Goal: Task Accomplishment & Management: Use online tool/utility

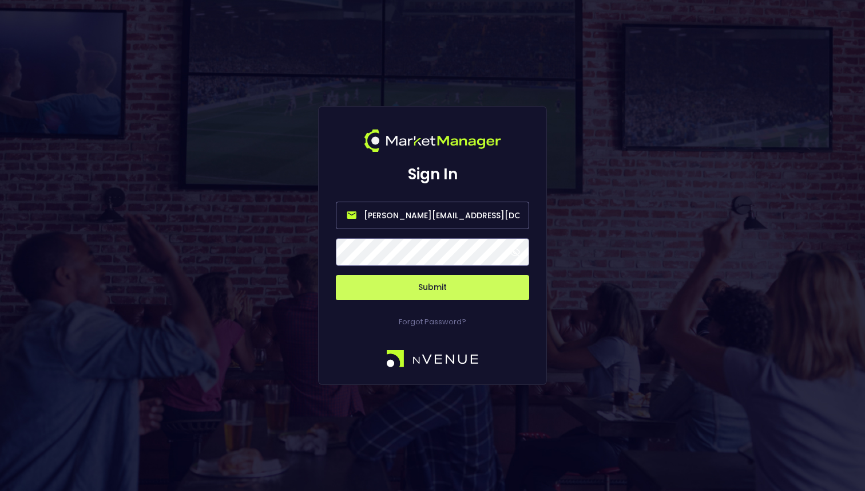
click at [432, 219] on input "[PERSON_NAME][EMAIL_ADDRESS][DOMAIN_NAME]" at bounding box center [432, 214] width 193 height 27
paste input "nvenue@nvenuebetradar"
type input "[EMAIL_ADDRESS][DOMAIN_NAME]"
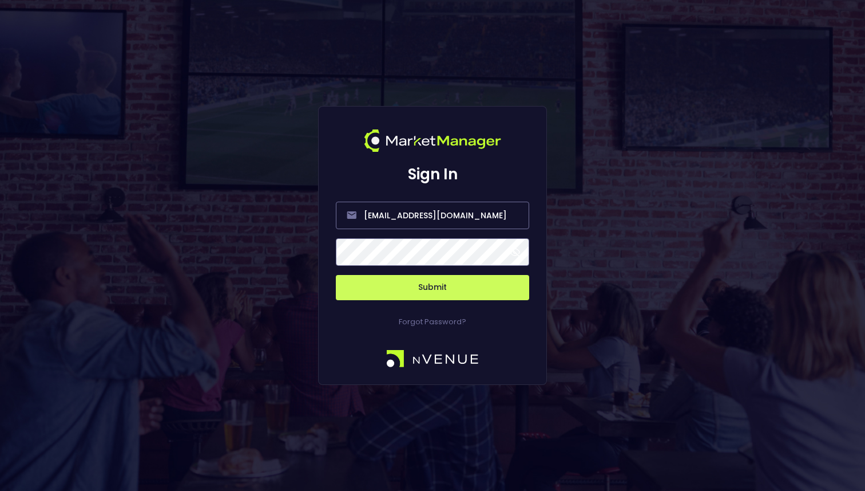
click at [369, 290] on button "Submit" at bounding box center [432, 287] width 193 height 25
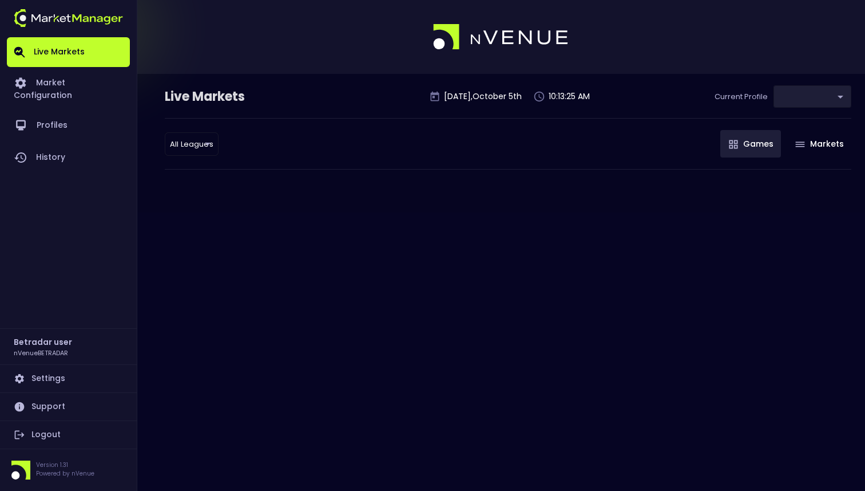
type input "2aa9daef-f03c-4b05-aaf3-b77c512ca207"
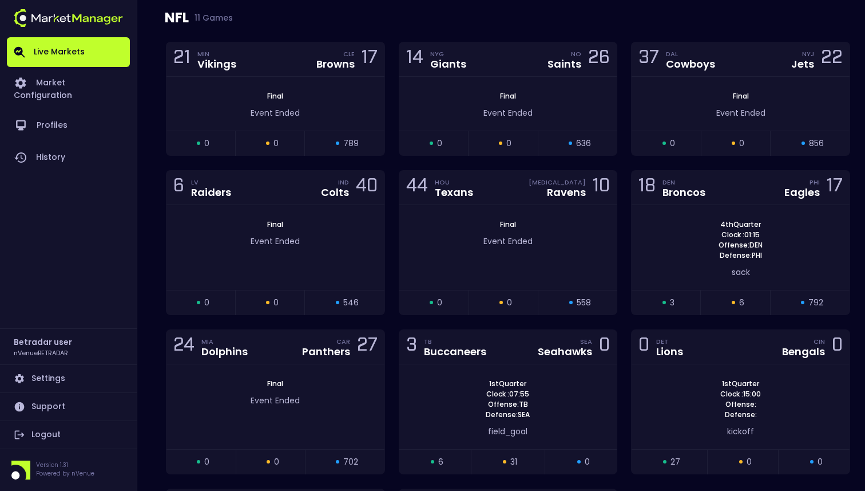
scroll to position [918, 0]
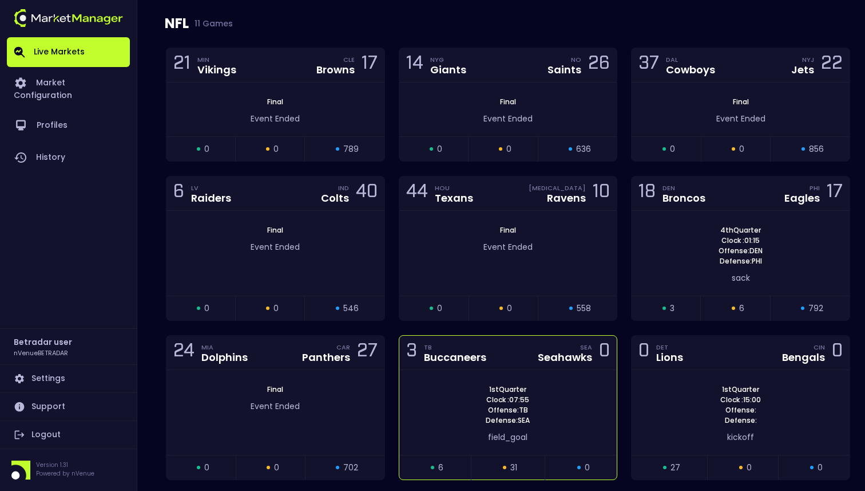
click at [517, 365] on div "3 TB Buccaneers SEA Seahawks 0" at bounding box center [509, 352] width 218 height 34
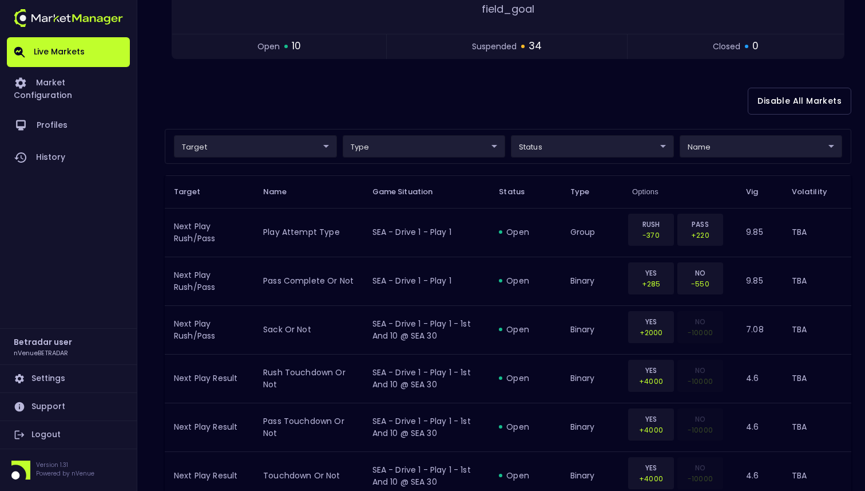
scroll to position [243, 0]
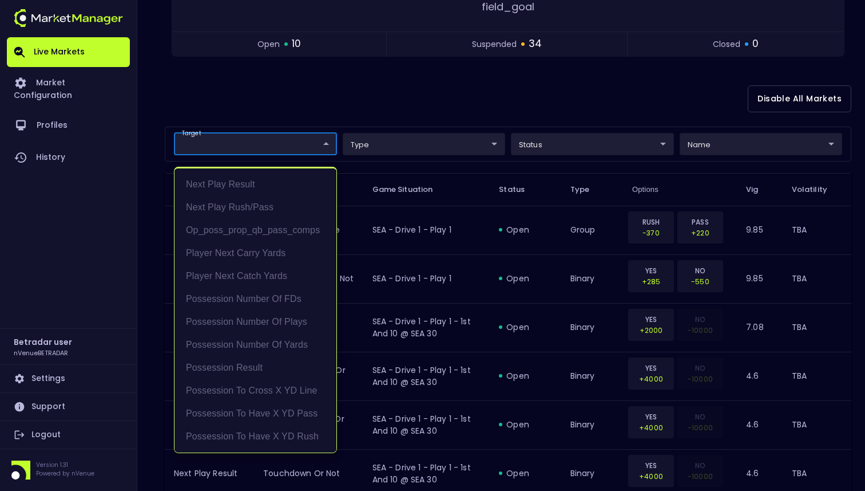
click at [251, 361] on li "Possession Result" at bounding box center [256, 367] width 162 height 23
type input "Possession Result"
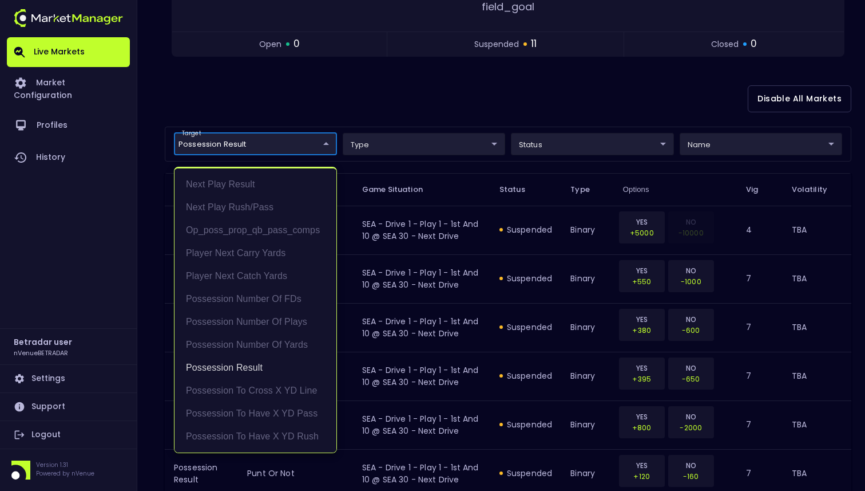
click at [421, 100] on div at bounding box center [432, 245] width 865 height 491
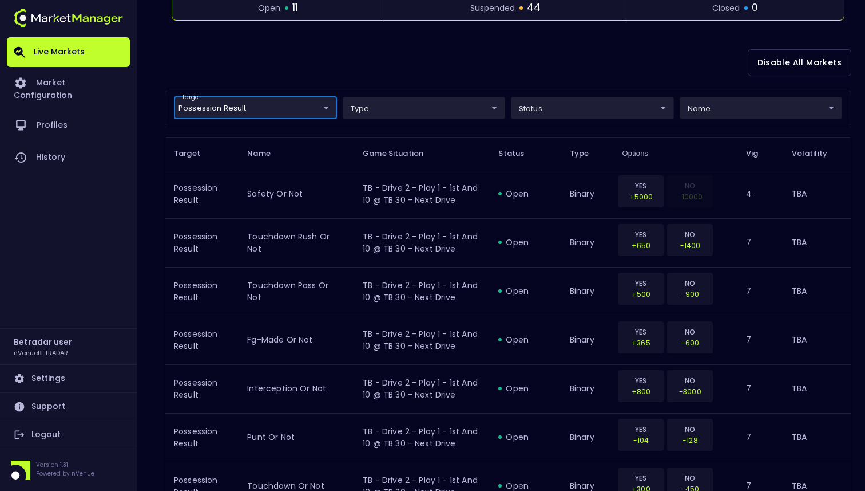
scroll to position [0, 0]
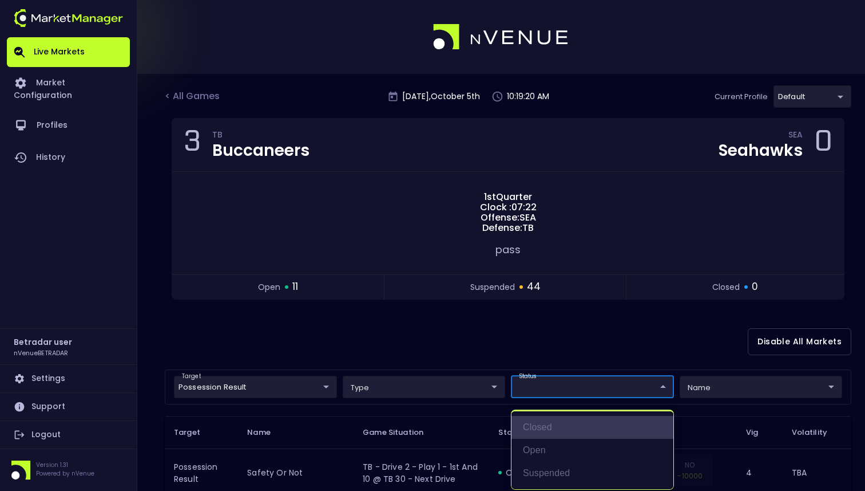
click at [543, 428] on li "closed" at bounding box center [593, 427] width 162 height 23
type input "closed"
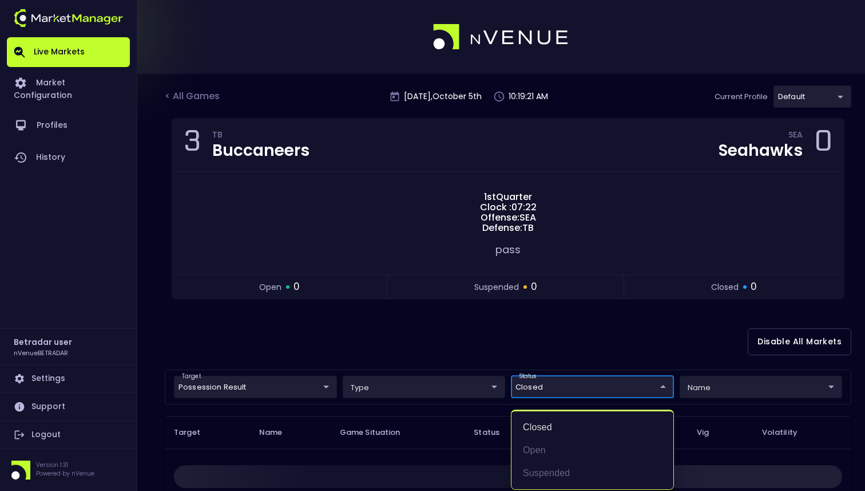
click at [537, 338] on div at bounding box center [432, 245] width 865 height 491
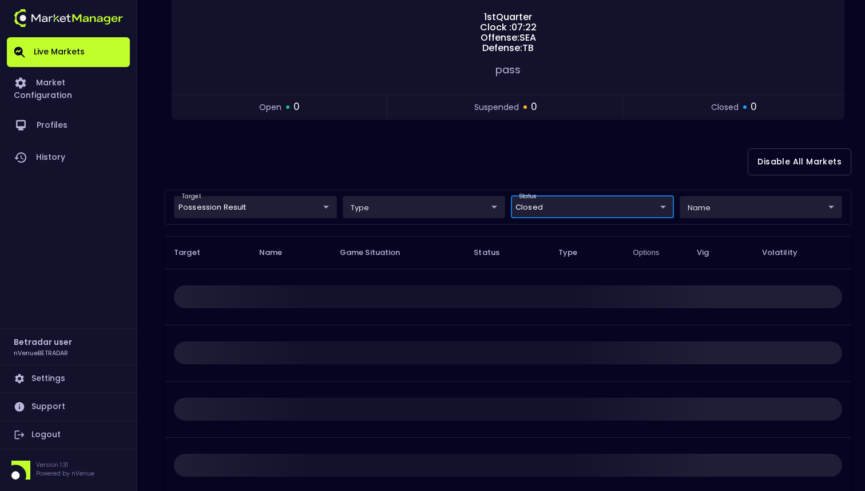
scroll to position [239, 0]
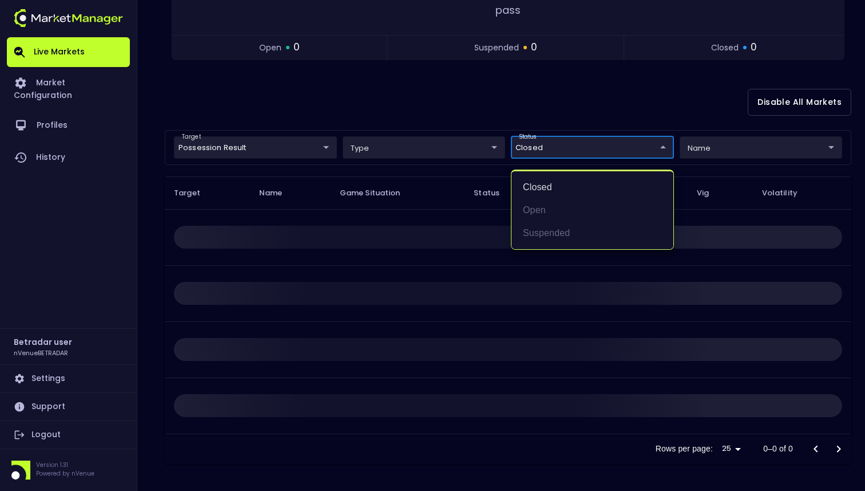
click at [555, 155] on body "Live Markets Market Configuration Profiles History Betradar user nVenueBETRADAR…" at bounding box center [432, 126] width 865 height 730
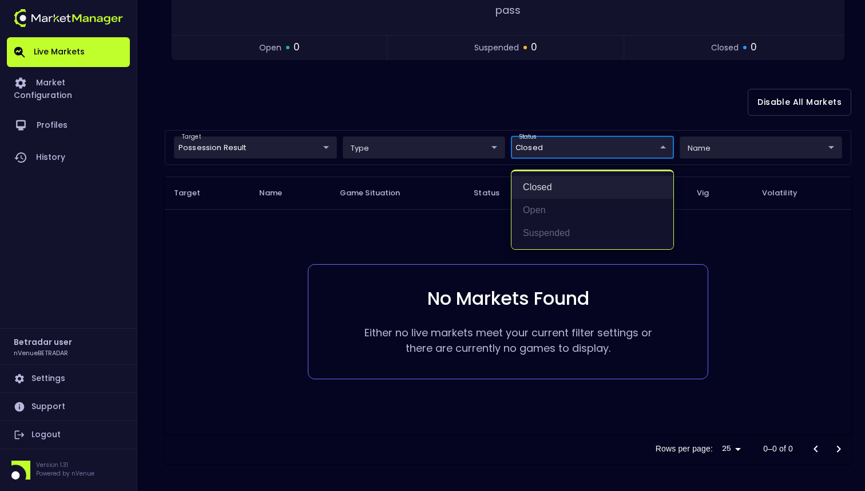
click at [549, 190] on li "closed" at bounding box center [593, 187] width 162 height 23
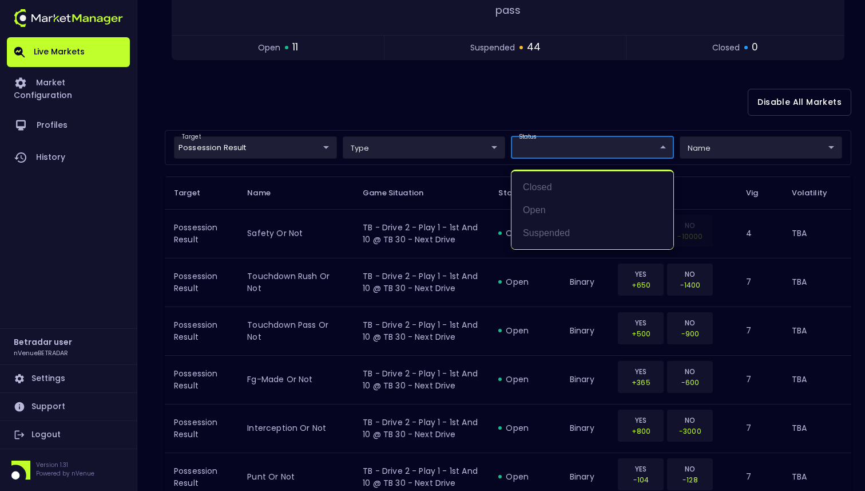
click at [544, 86] on div at bounding box center [432, 245] width 865 height 491
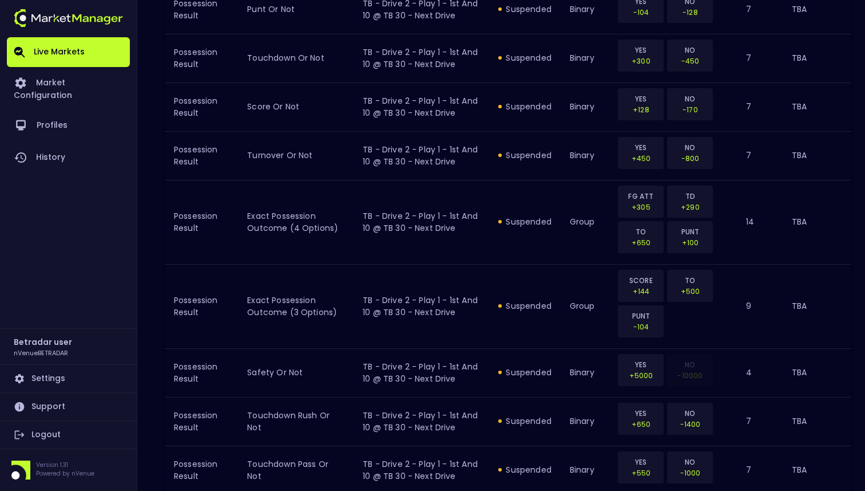
scroll to position [1366, 0]
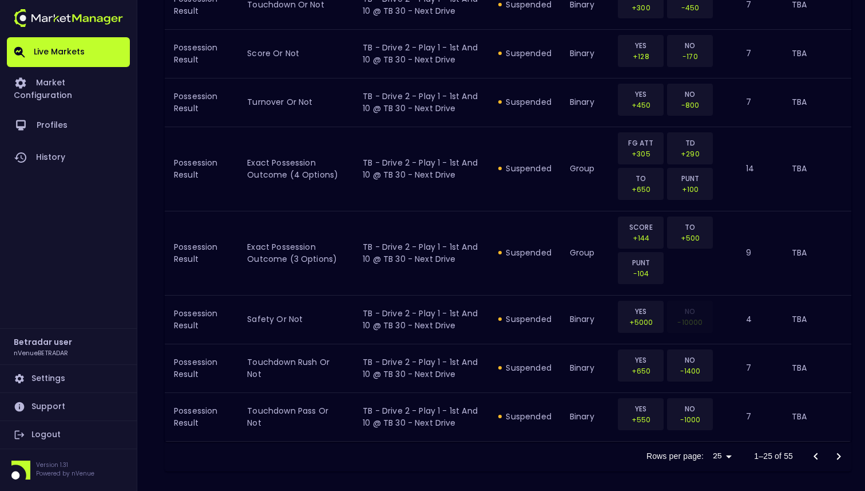
click at [837, 454] on icon "Go to next page" at bounding box center [839, 456] width 14 height 14
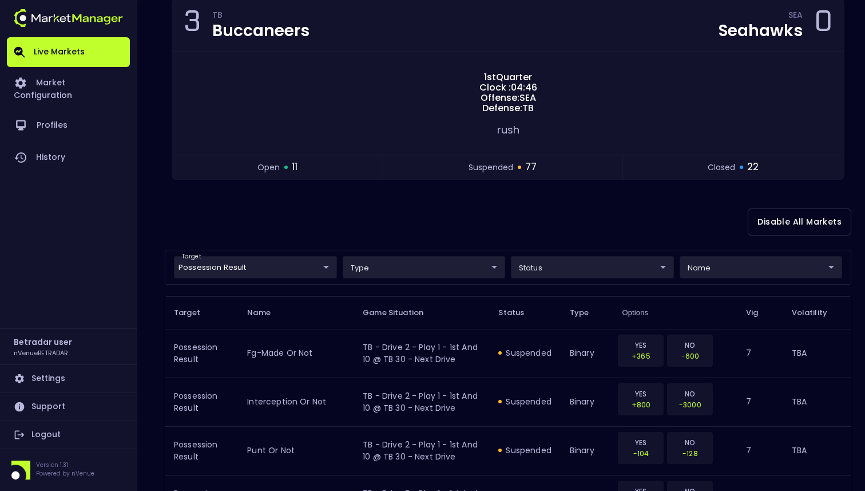
scroll to position [189, 0]
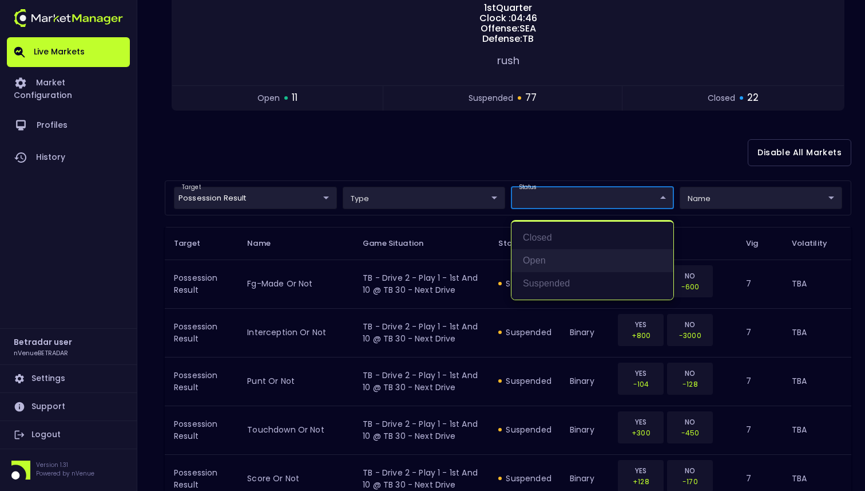
click at [522, 256] on li "open" at bounding box center [593, 260] width 162 height 23
type input "open"
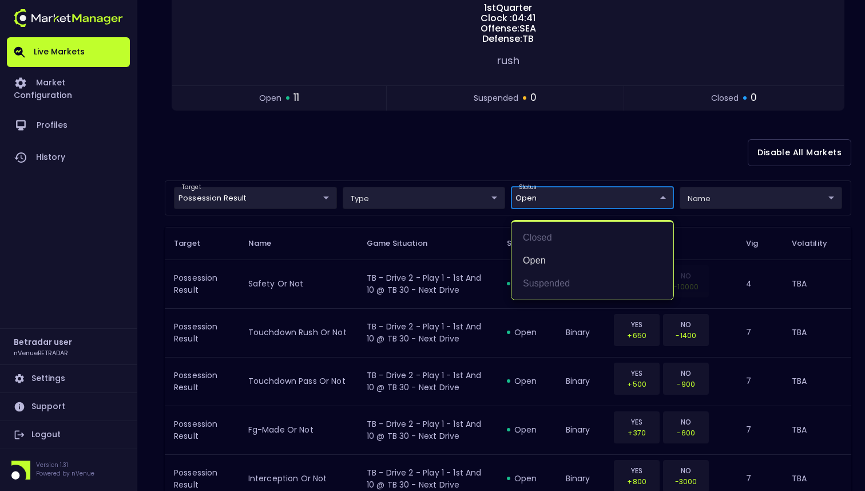
click at [561, 162] on div at bounding box center [432, 245] width 865 height 491
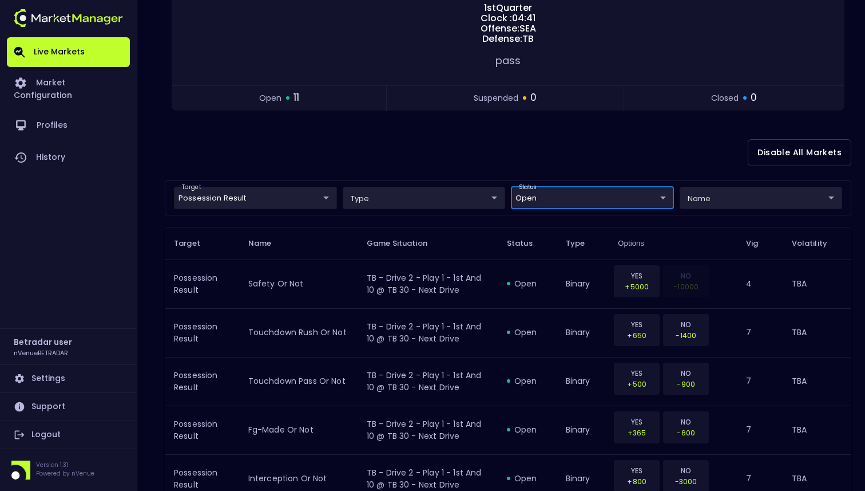
scroll to position [239, 0]
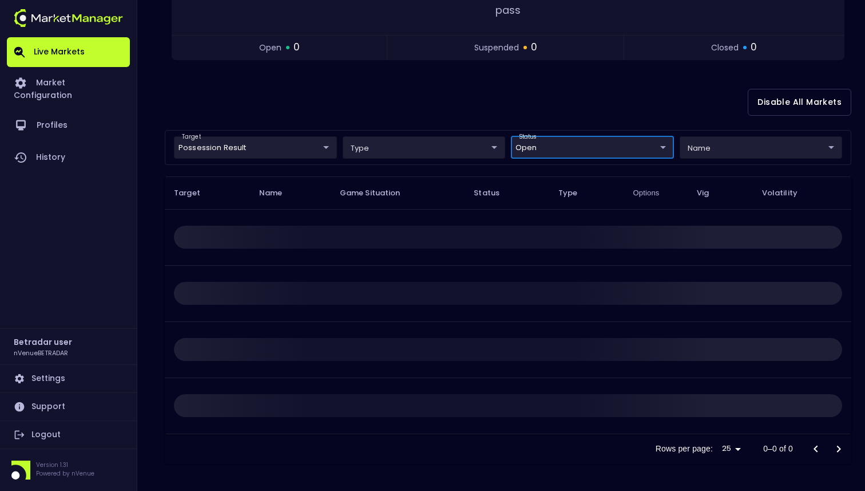
click at [570, 144] on body "Live Markets Market Configuration Profiles History Betradar user nVenueBETRADAR…" at bounding box center [432, 126] width 865 height 730
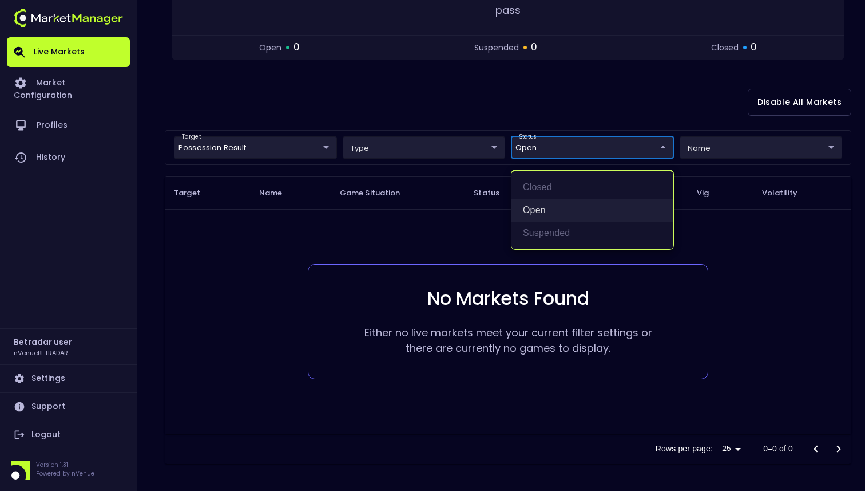
click at [550, 210] on li "open" at bounding box center [593, 210] width 162 height 23
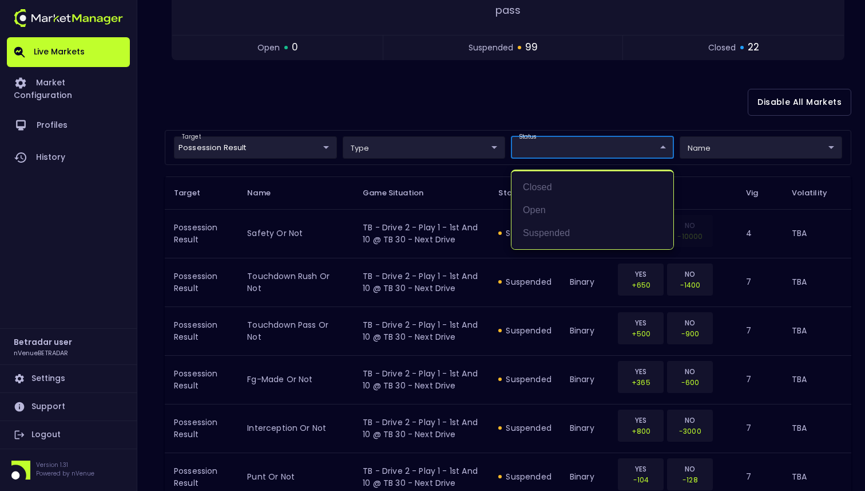
click at [555, 120] on div at bounding box center [432, 245] width 865 height 491
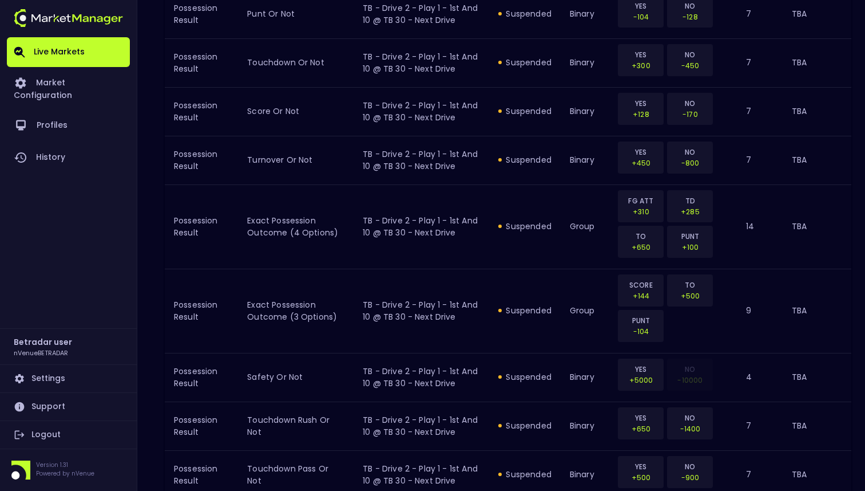
scroll to position [1373, 0]
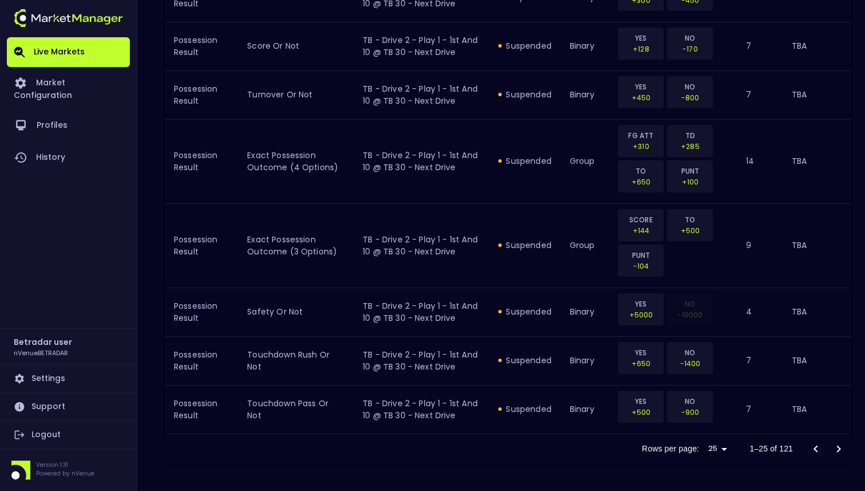
click at [837, 446] on icon "Go to next page" at bounding box center [839, 449] width 14 height 14
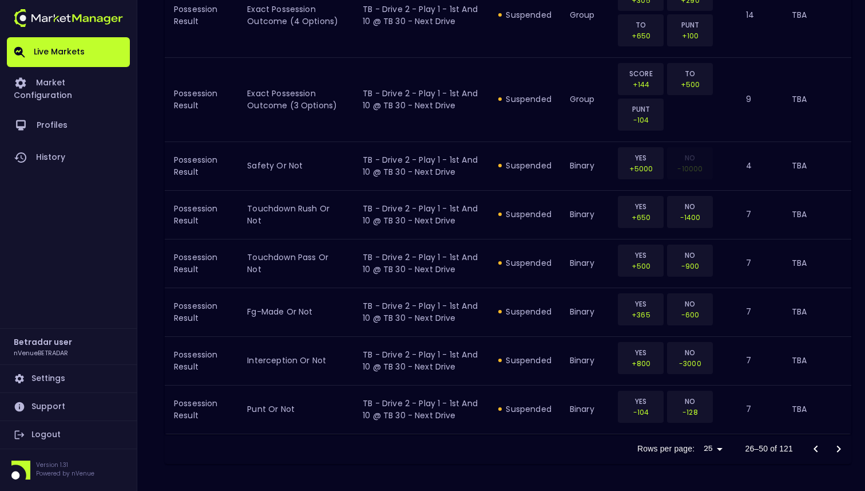
click at [837, 446] on icon "Go to next page" at bounding box center [839, 449] width 14 height 14
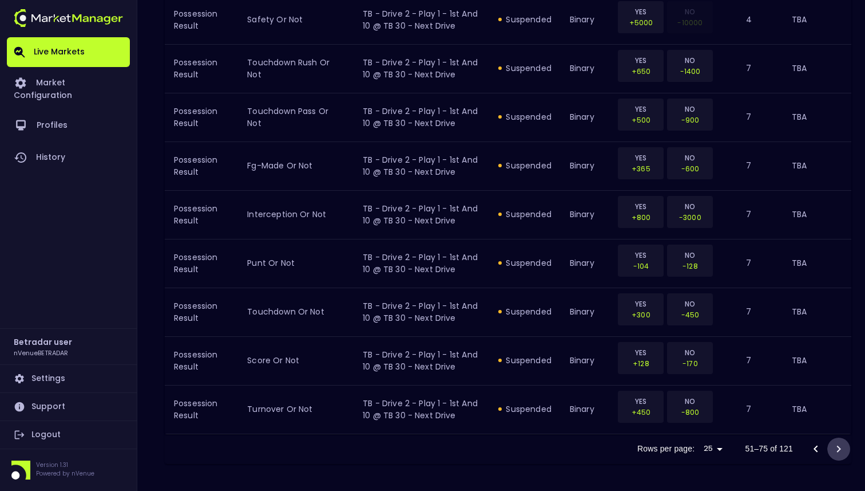
click at [837, 446] on icon "Go to next page" at bounding box center [839, 449] width 14 height 14
click at [837, 446] on icon "Go to next page" at bounding box center [839, 448] width 14 height 14
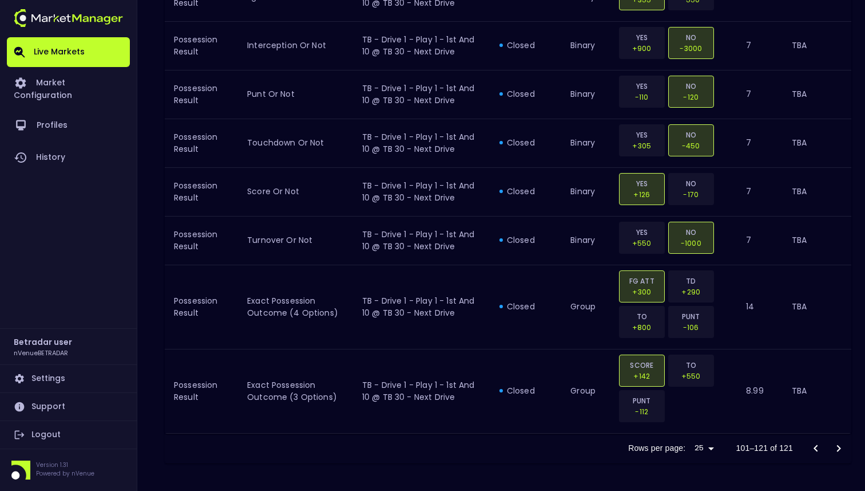
scroll to position [1179, 0]
click at [837, 446] on div at bounding box center [828, 448] width 46 height 23
click at [811, 448] on icon "Go to previous page" at bounding box center [816, 449] width 14 height 14
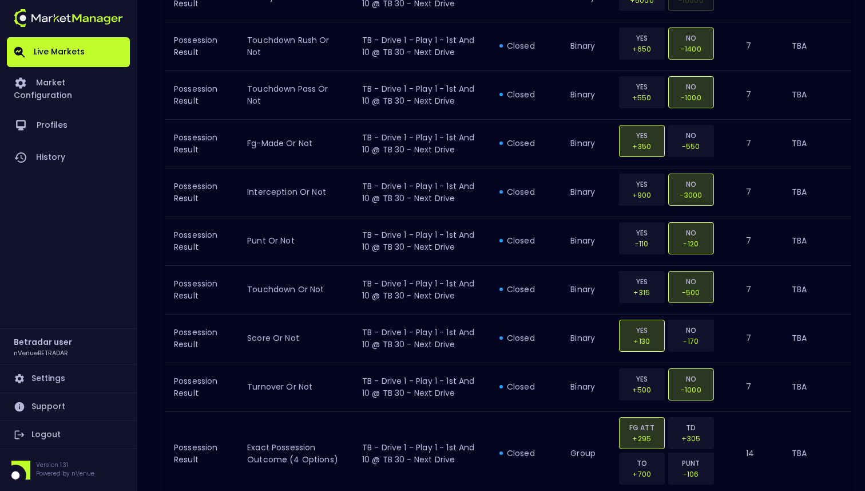
click at [811, 448] on td "TBA" at bounding box center [817, 453] width 69 height 84
click at [865, 448] on div "Target Market Status Type Vig Volatility Options Close" at bounding box center [865, 245] width 0 height 491
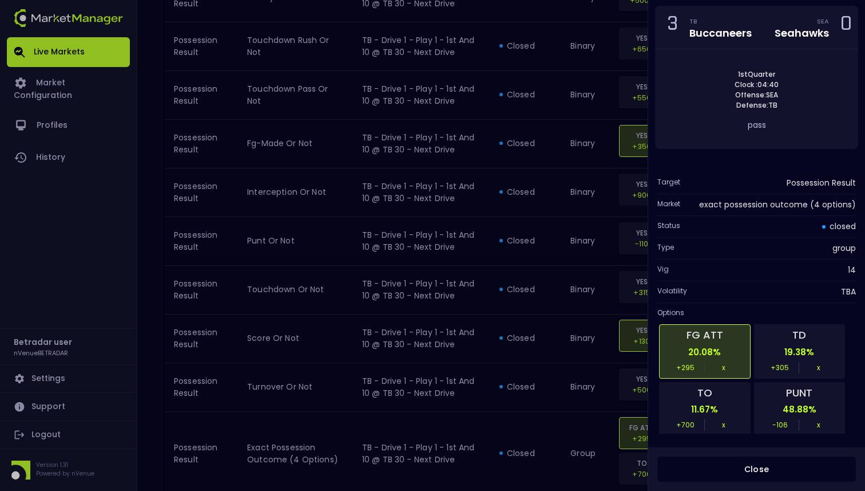
click at [811, 448] on div "Close" at bounding box center [756, 469] width 217 height 44
click at [549, 139] on div at bounding box center [432, 245] width 865 height 491
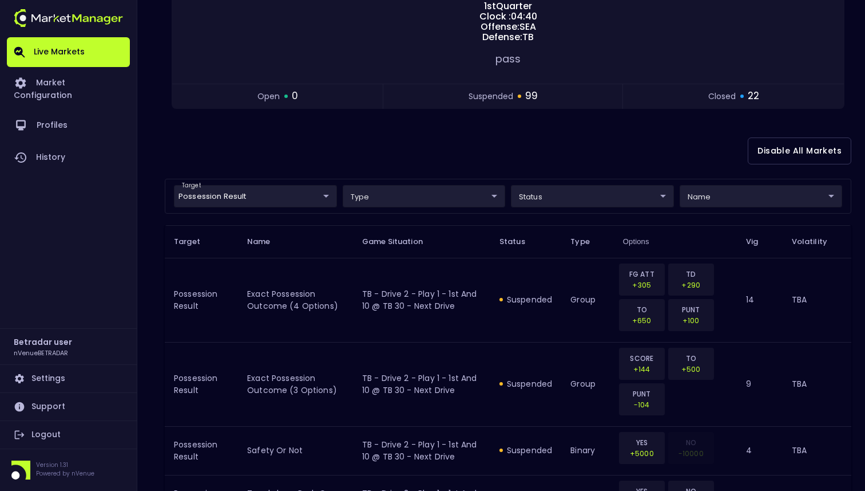
scroll to position [0, 0]
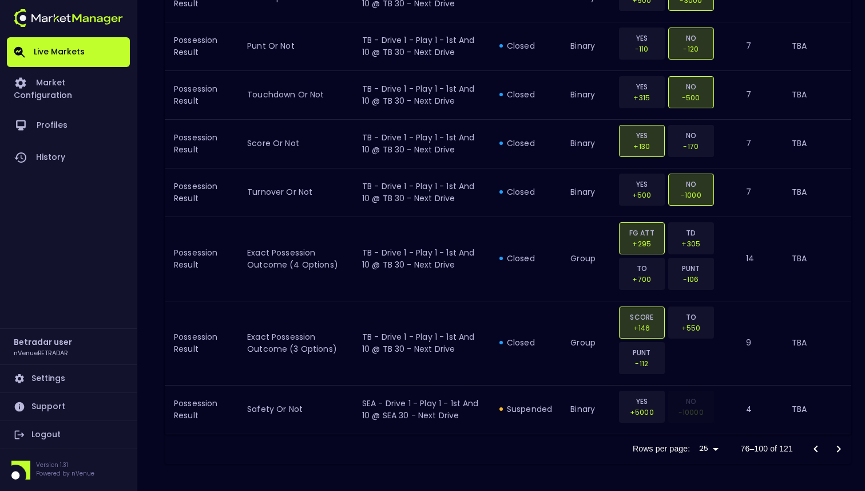
click at [811, 449] on icon "Go to previous page" at bounding box center [816, 449] width 14 height 14
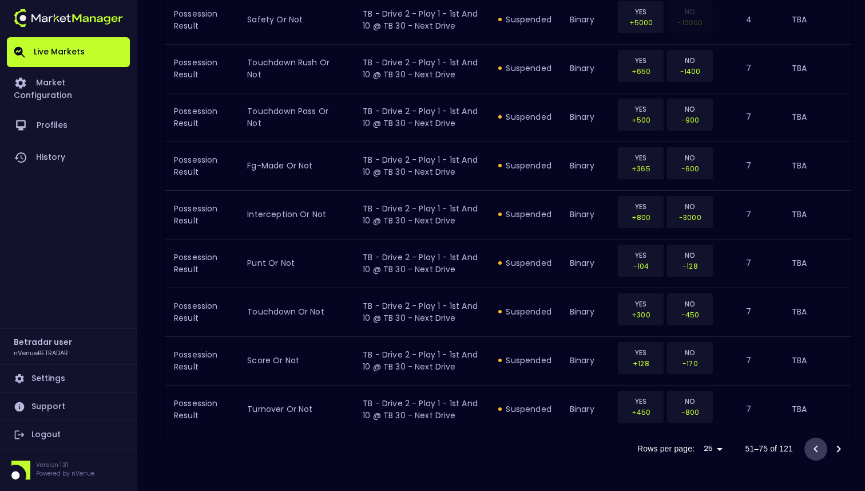
click at [811, 449] on icon "Go to previous page" at bounding box center [816, 449] width 14 height 14
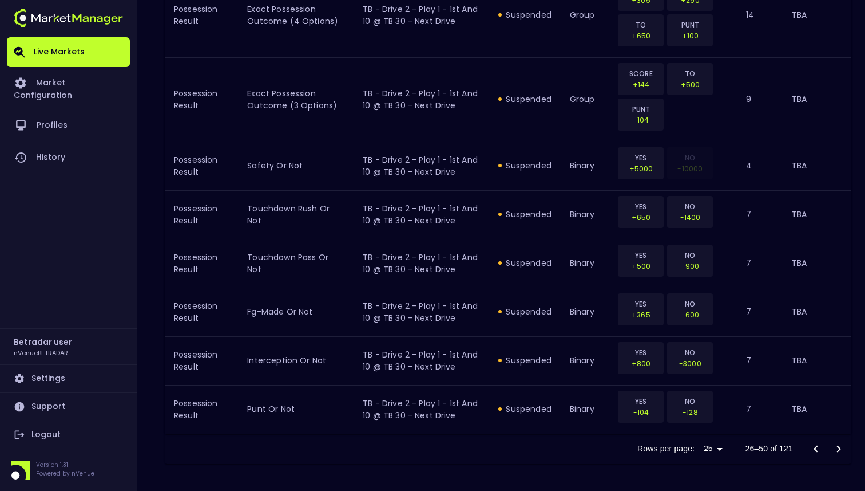
click at [811, 449] on icon "Go to previous page" at bounding box center [816, 449] width 14 height 14
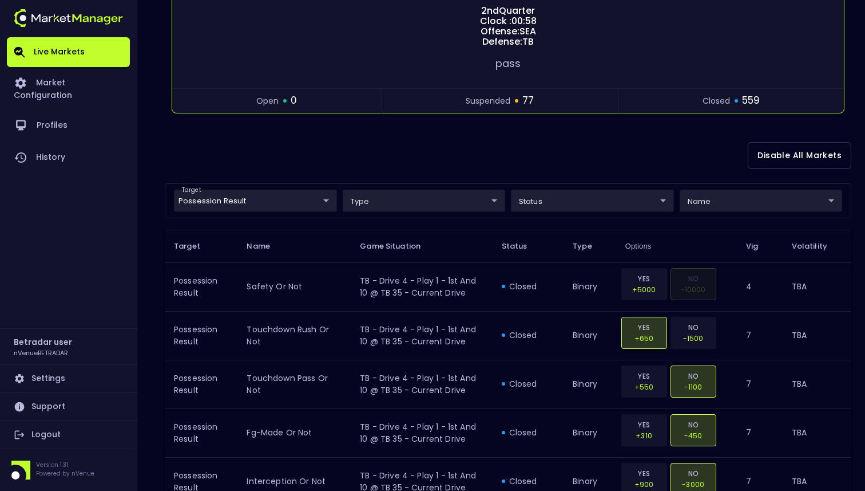
scroll to position [198, 0]
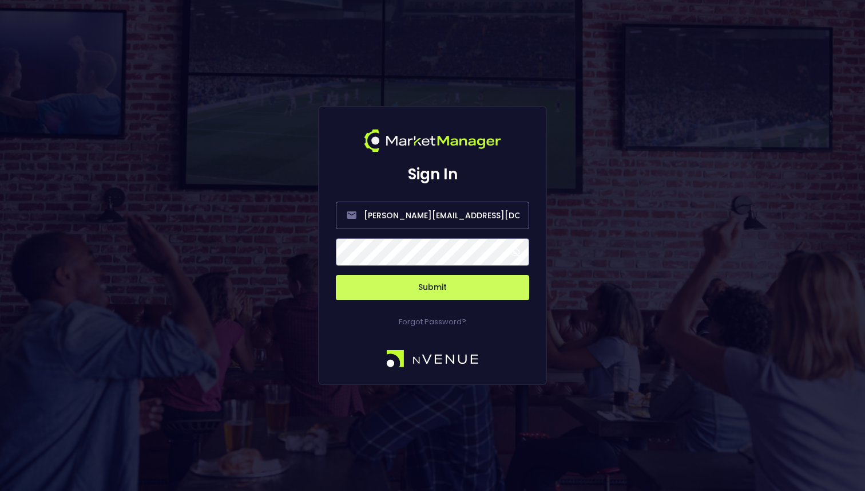
click at [452, 289] on button "Submit" at bounding box center [432, 287] width 193 height 25
click at [419, 284] on button "Submit" at bounding box center [432, 287] width 193 height 25
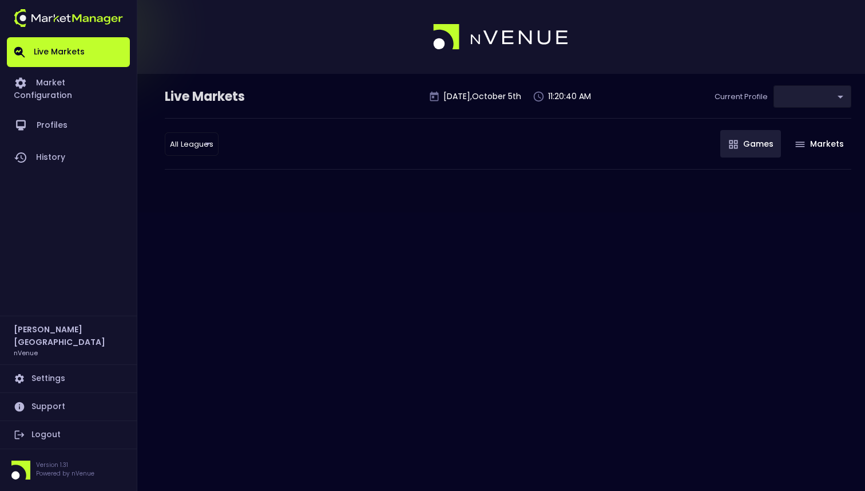
click at [670, 220] on div "Live Markets [DATE] 11:20:40 AM Current Profile ​ Select All Leagues all league…" at bounding box center [432, 245] width 865 height 491
type input "d66ee90f-df8e-430e-a05c-aaf70ad95ad9"
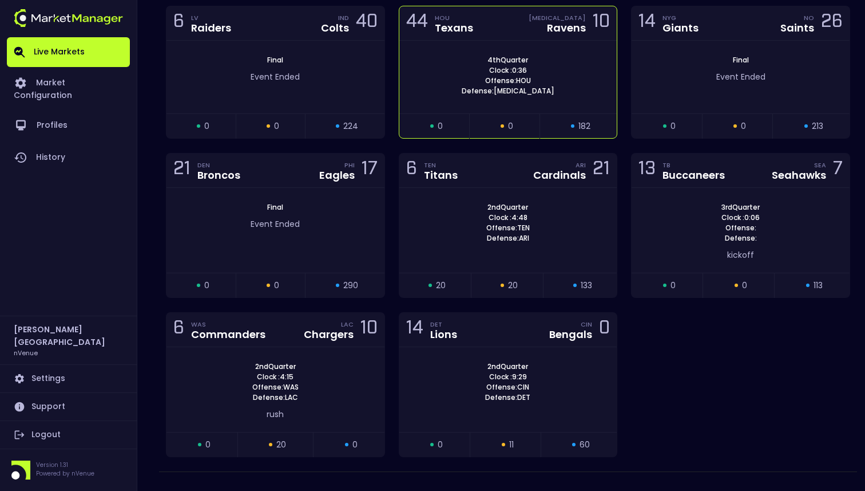
scroll to position [1889, 0]
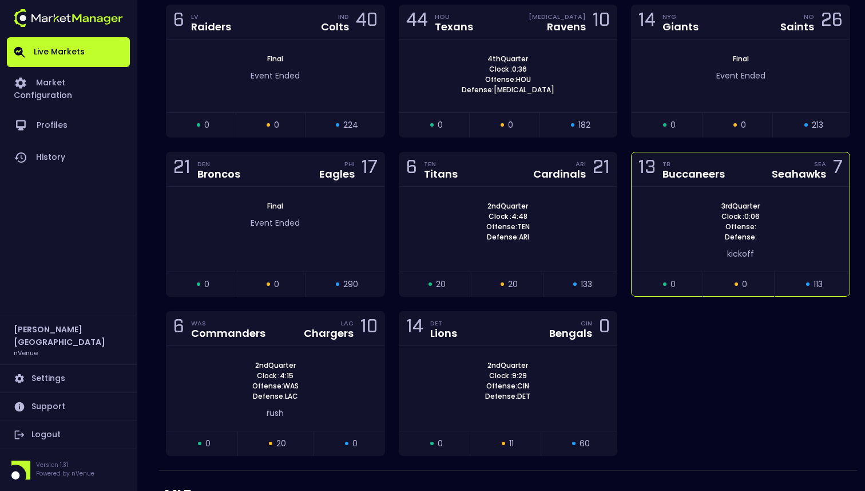
click at [719, 268] on div "3rd Quarter Clock : 0:06 Offense: Defense: kickoff" at bounding box center [741, 229] width 218 height 85
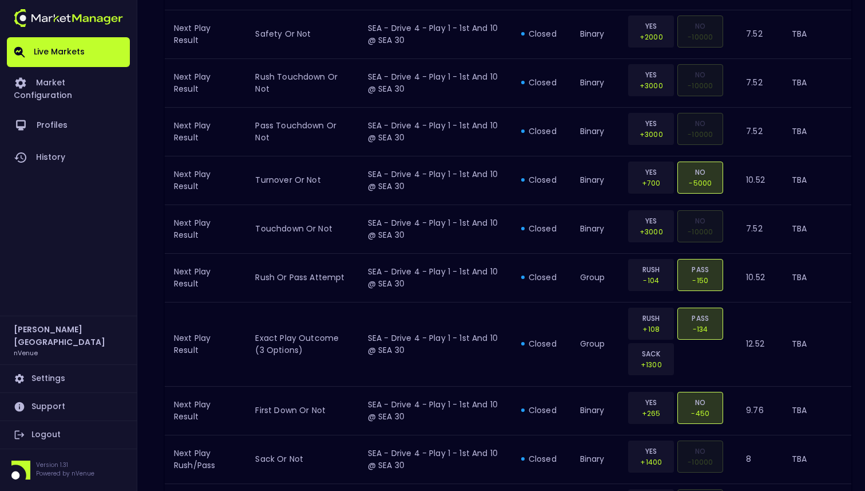
scroll to position [0, 0]
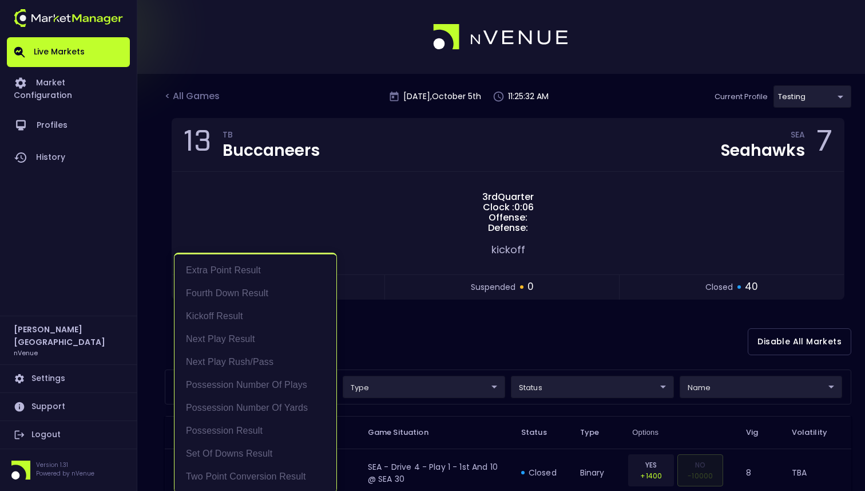
scroll to position [2, 0]
click at [390, 366] on div at bounding box center [432, 245] width 865 height 491
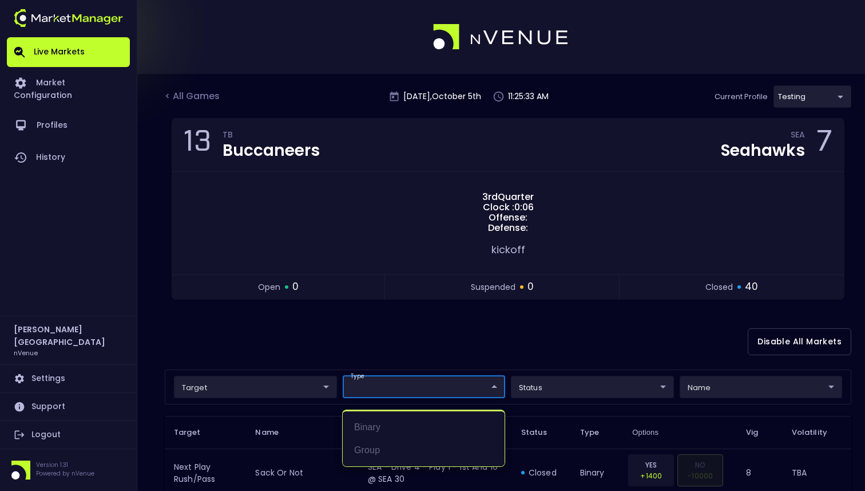
click at [518, 386] on div at bounding box center [432, 245] width 865 height 491
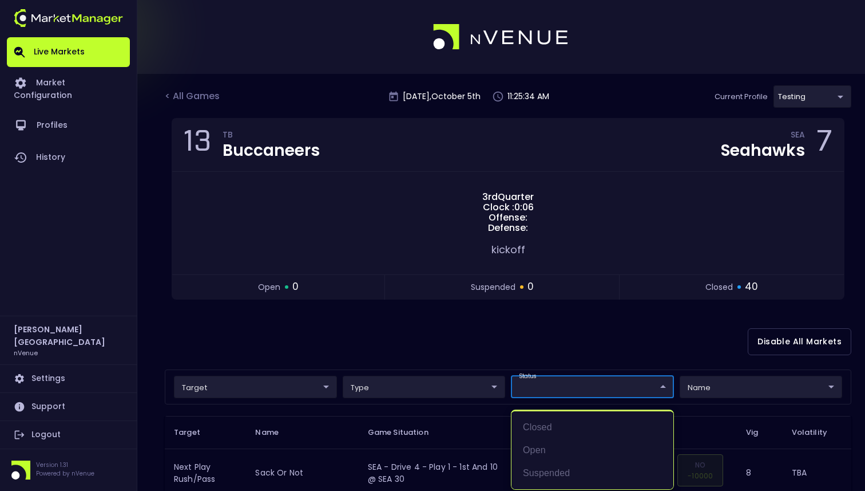
click at [535, 452] on li "open" at bounding box center [593, 449] width 162 height 23
type input "open"
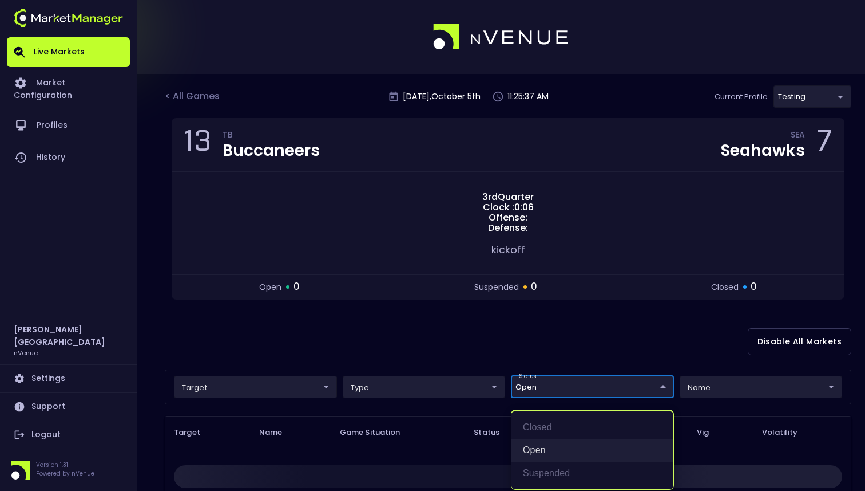
click at [537, 443] on li "open" at bounding box center [593, 449] width 162 height 23
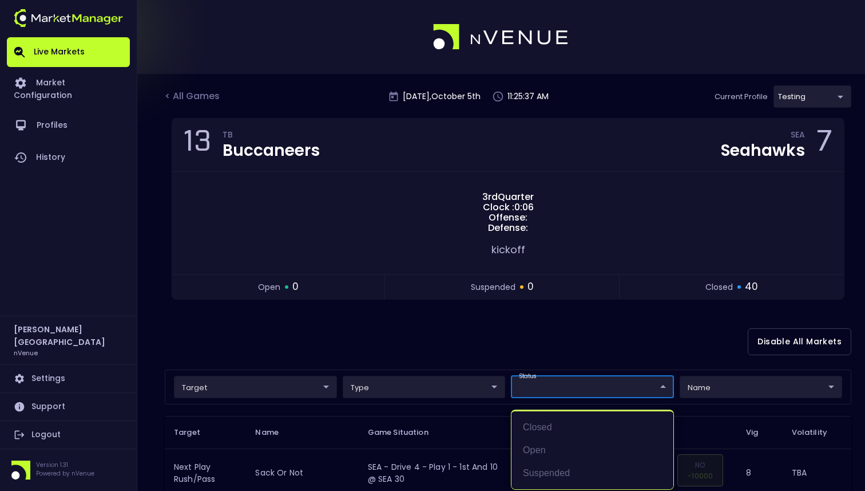
click at [530, 350] on div at bounding box center [432, 245] width 865 height 491
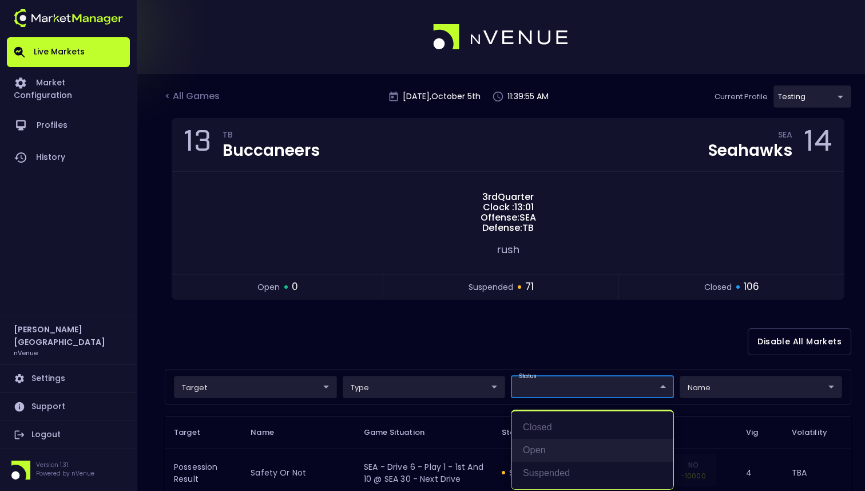
click at [545, 453] on li "open" at bounding box center [593, 449] width 162 height 23
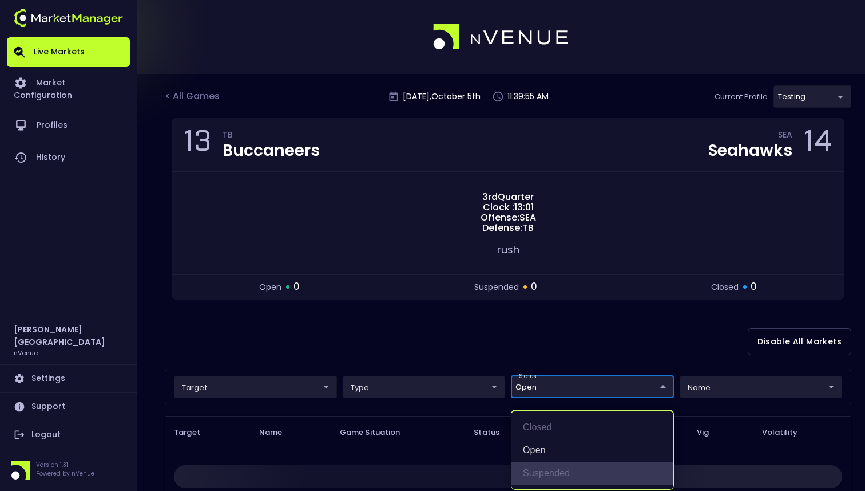
click at [545, 469] on li "suspended" at bounding box center [593, 472] width 162 height 23
type input "open,suspended"
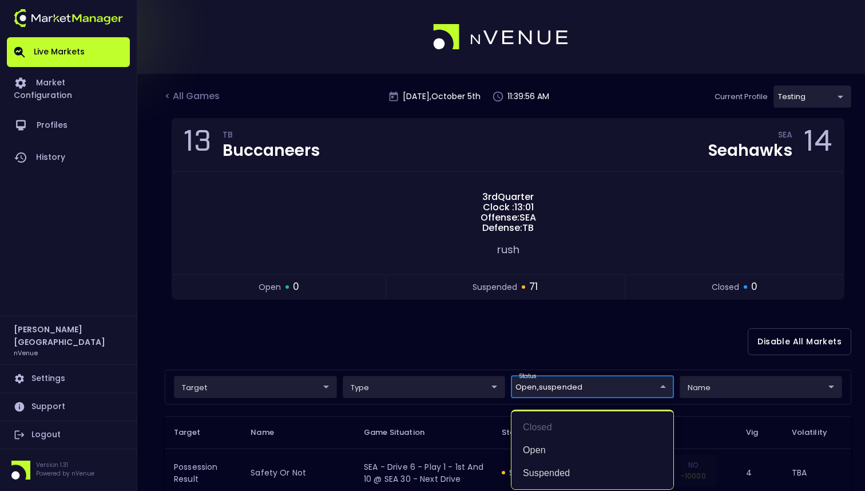
click at [535, 272] on div at bounding box center [432, 245] width 865 height 491
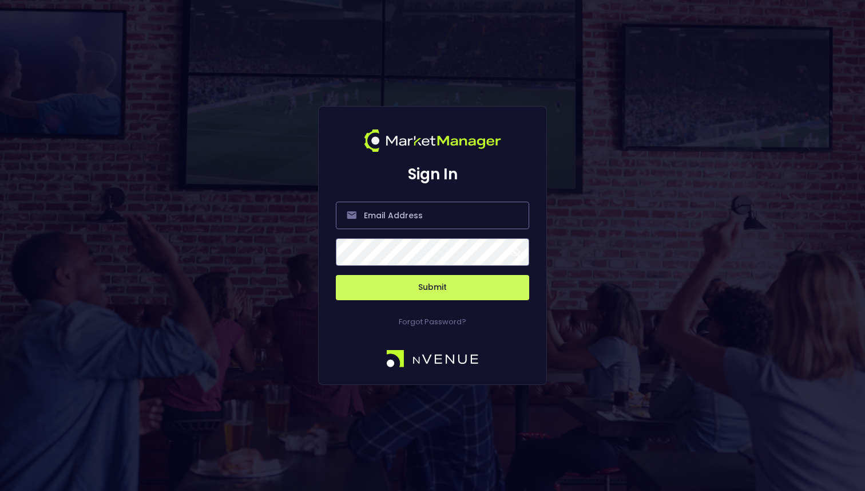
type input "[PERSON_NAME][EMAIL_ADDRESS][DOMAIN_NAME]"
click at [450, 282] on button "Submit" at bounding box center [432, 287] width 193 height 25
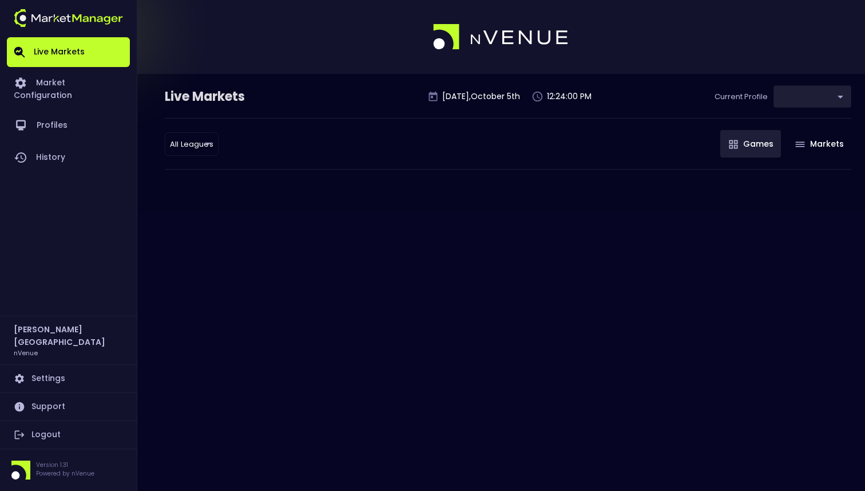
type input "d66ee90f-df8e-430e-a05c-aaf70ad95ad9"
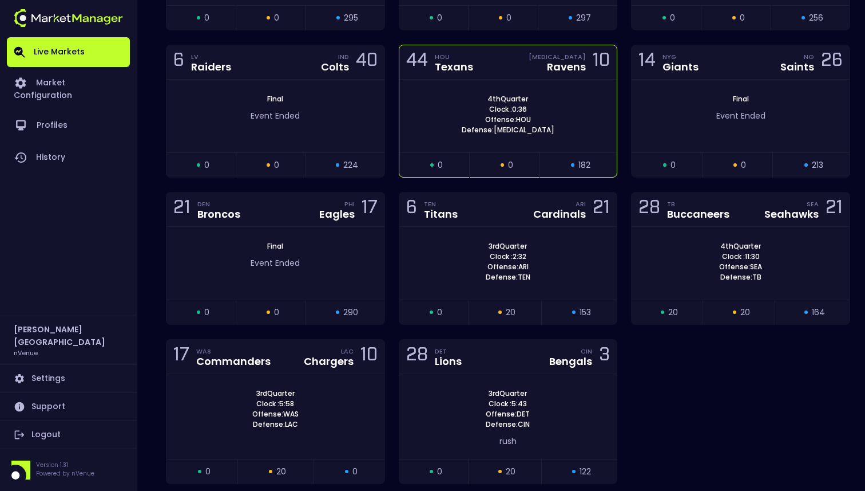
scroll to position [1717, 0]
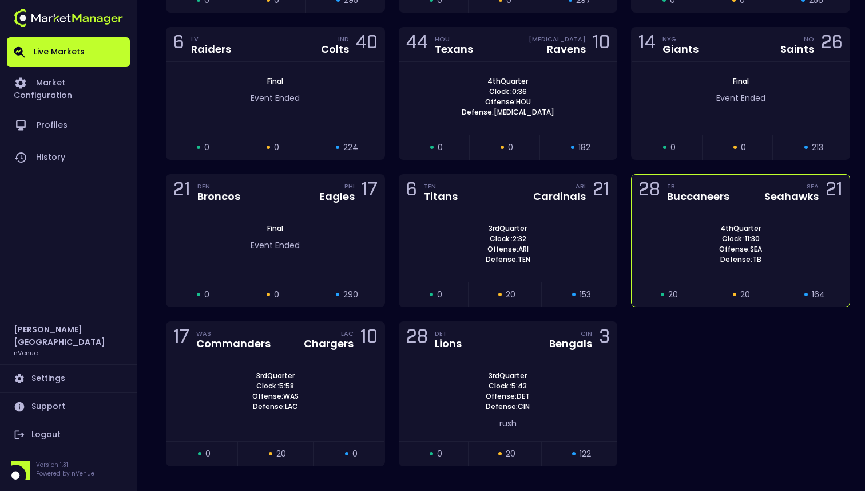
click at [662, 250] on div "4th Quarter Clock : 11:30 Offense: SEA Defense: TB" at bounding box center [741, 243] width 218 height 41
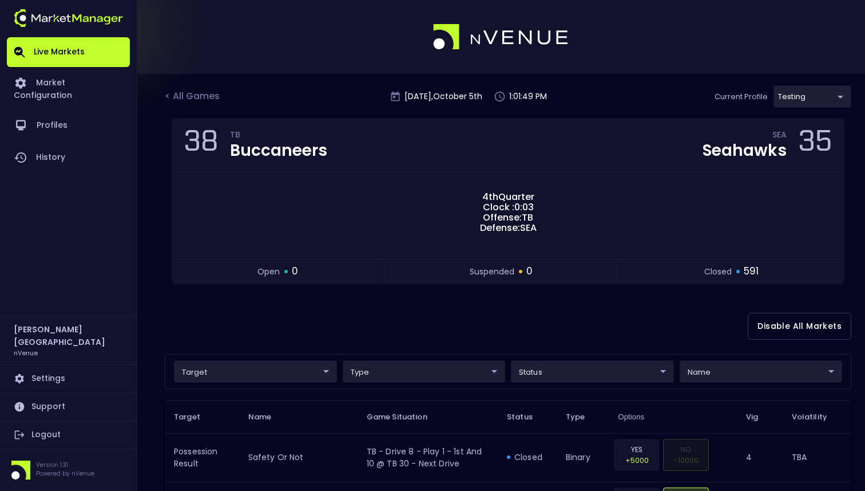
scroll to position [113, 0]
